Goal: Task Accomplishment & Management: Manage account settings

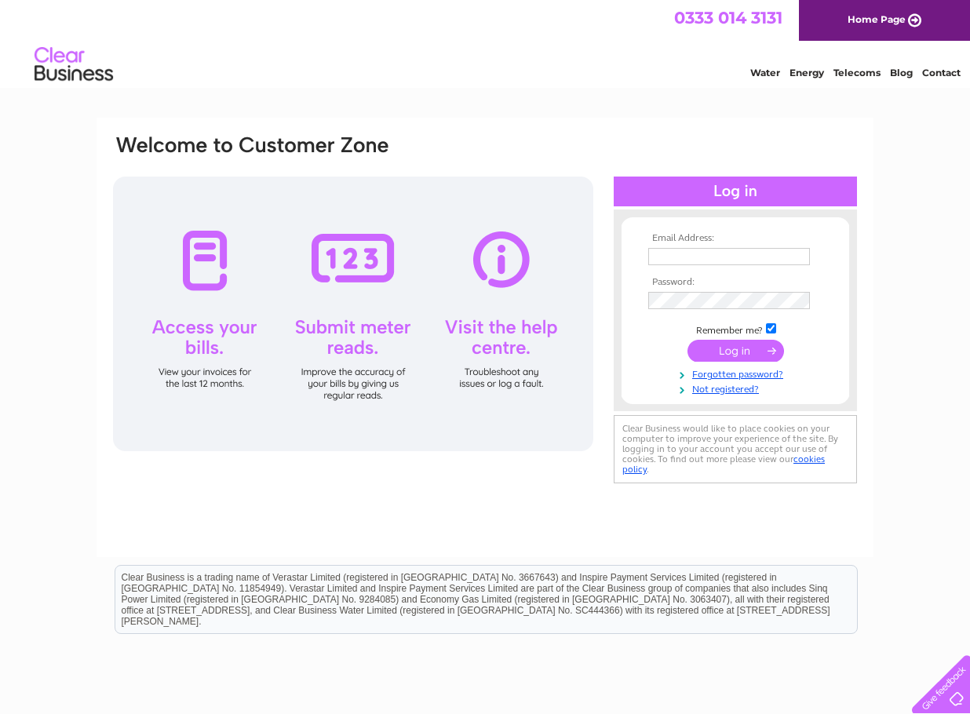
type input "[PERSON_NAME][EMAIL_ADDRESS][DOMAIN_NAME]"
click at [718, 347] on input "submit" at bounding box center [735, 351] width 96 height 22
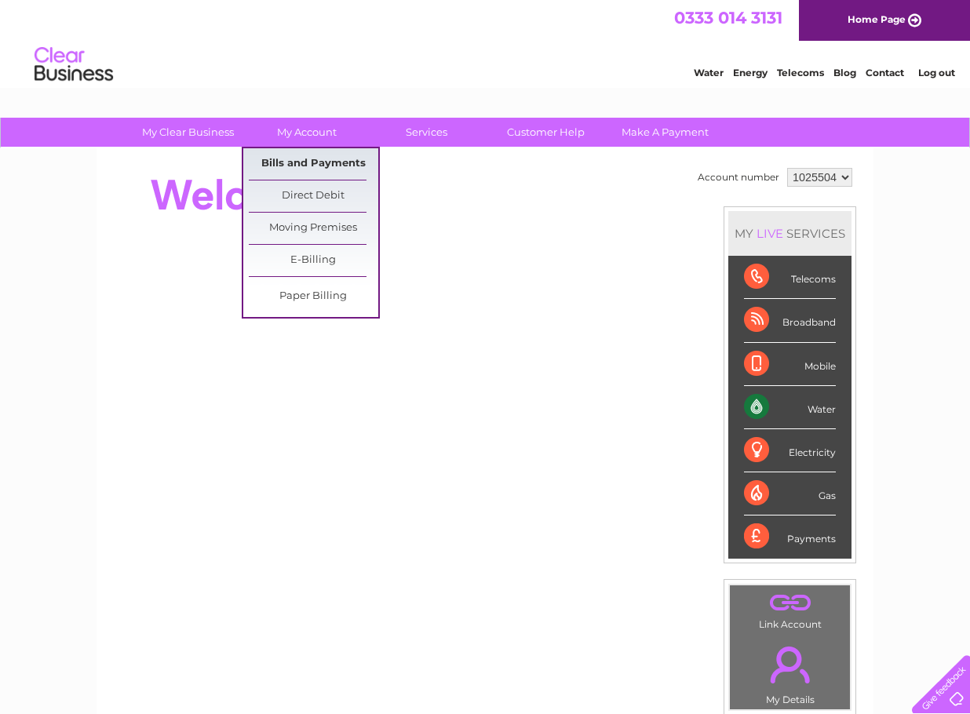
click at [297, 162] on link "Bills and Payments" at bounding box center [313, 163] width 129 height 31
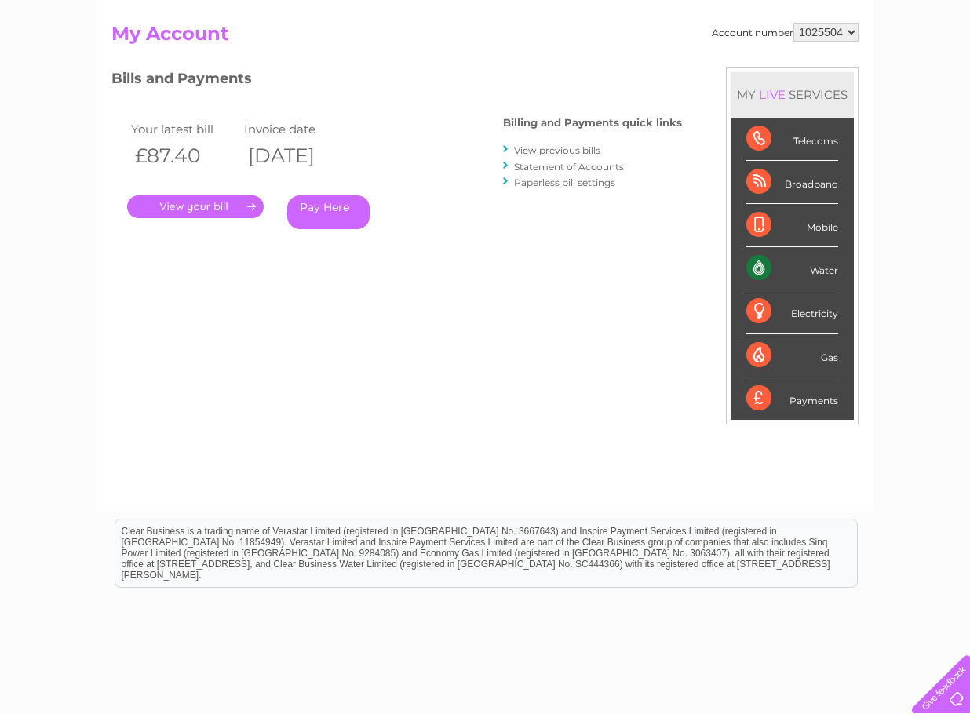
scroll to position [78, 0]
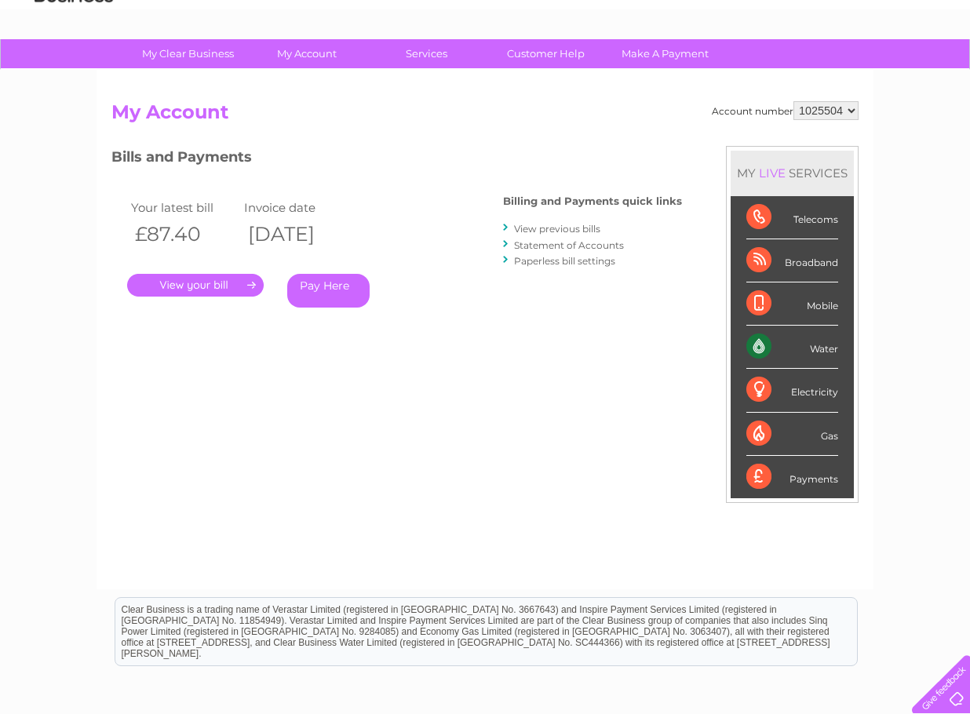
click at [549, 228] on link "View previous bills" at bounding box center [557, 229] width 86 height 12
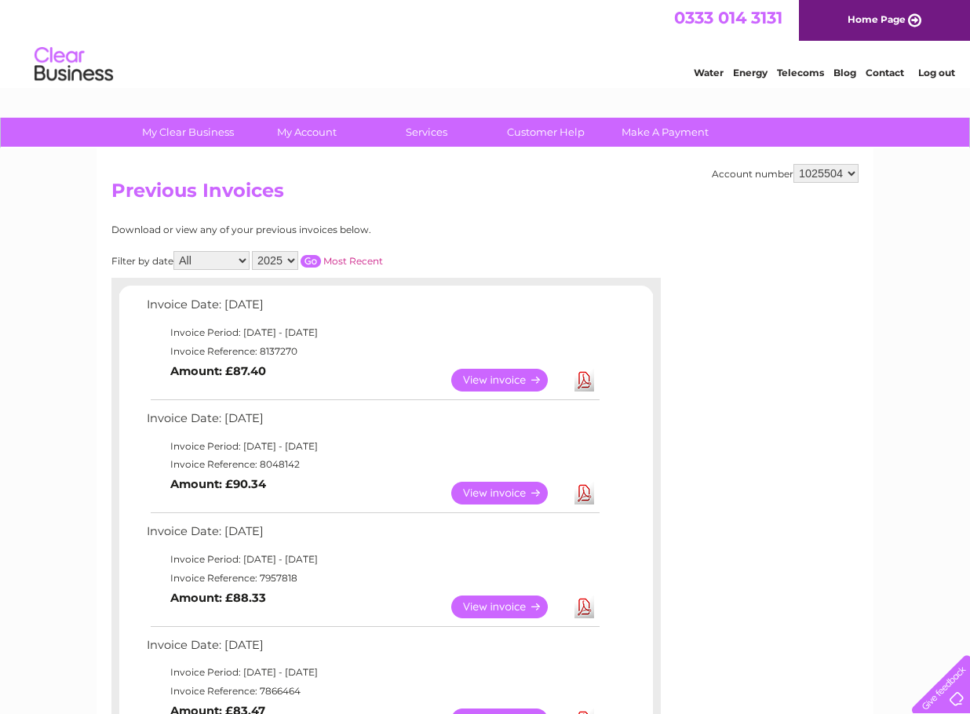
click at [501, 378] on link "View" at bounding box center [508, 380] width 115 height 23
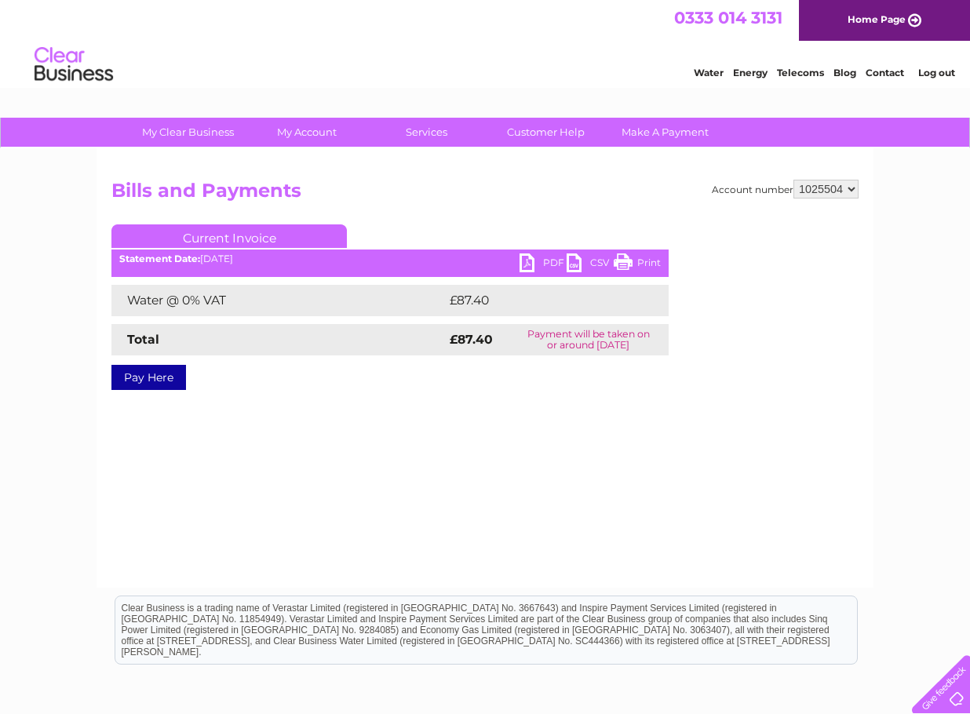
click at [628, 262] on link "Print" at bounding box center [636, 264] width 47 height 23
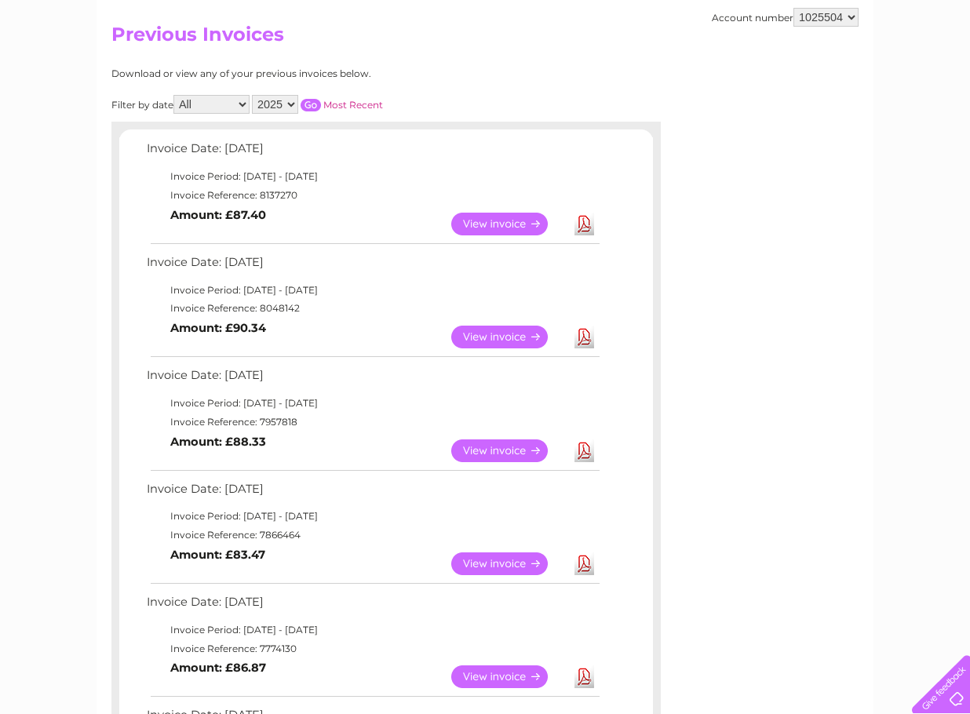
scroll to position [157, 0]
click at [473, 333] on link "View" at bounding box center [508, 336] width 115 height 23
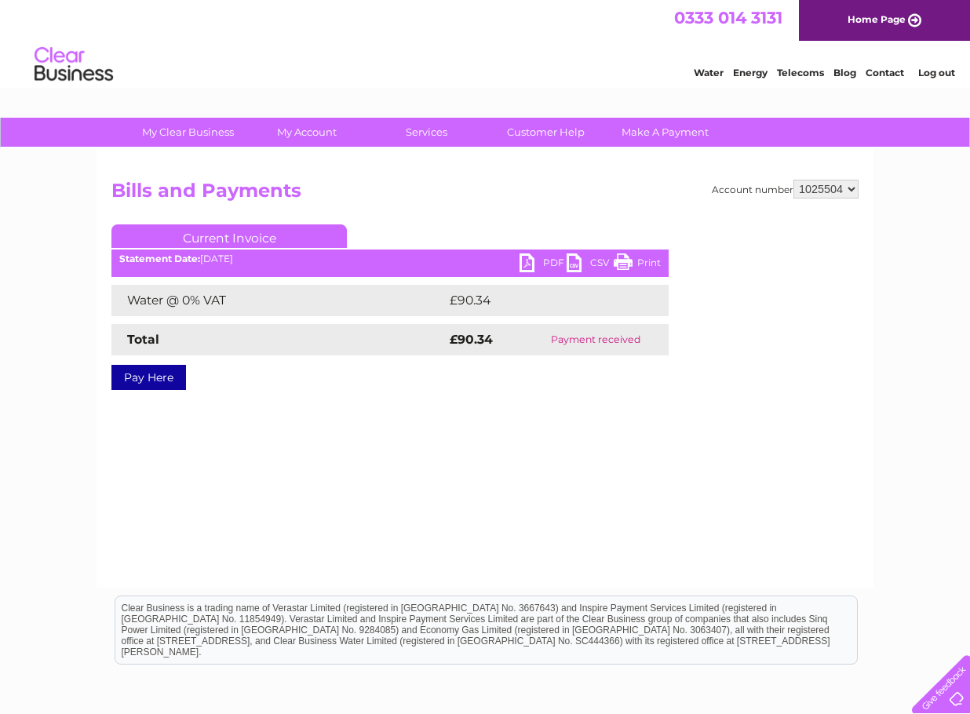
click at [628, 261] on link "Print" at bounding box center [636, 264] width 47 height 23
